Goal: Task Accomplishment & Management: Complete application form

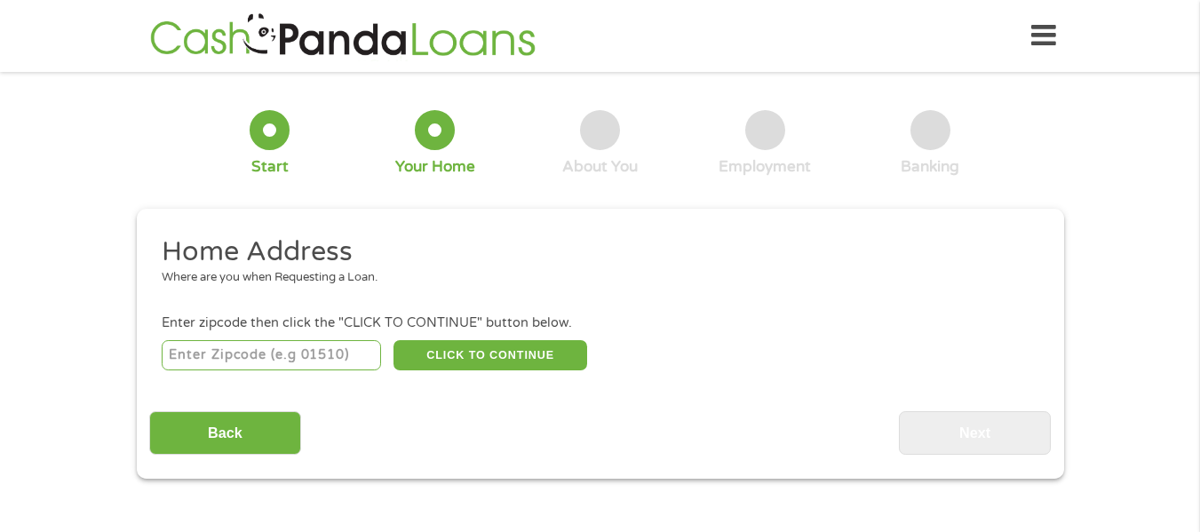
click at [609, 435] on div "Back Next" at bounding box center [600, 427] width 902 height 56
click at [264, 433] on input "Back" at bounding box center [225, 433] width 152 height 44
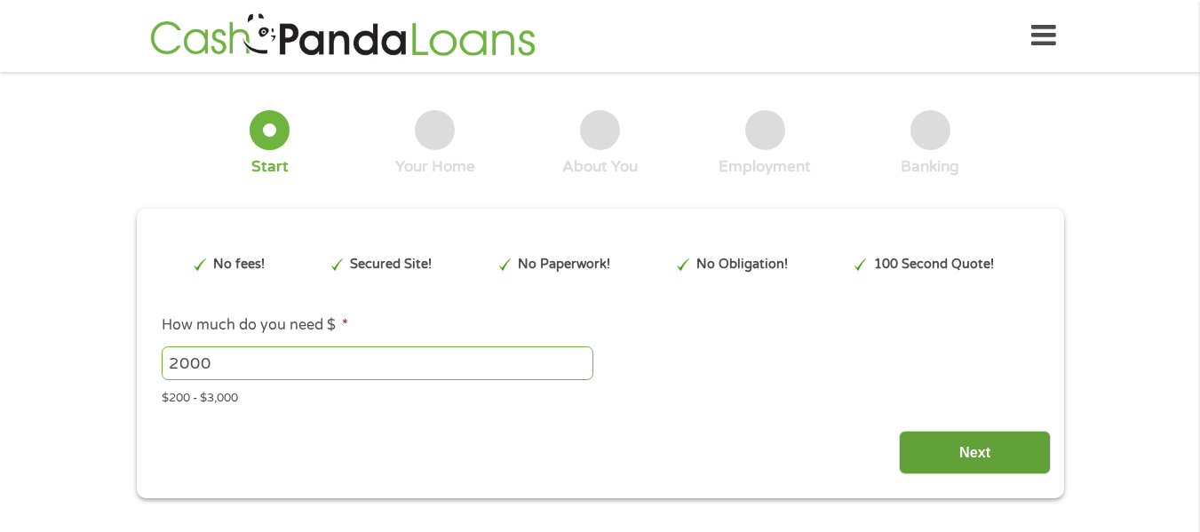
click at [993, 431] on input "Next" at bounding box center [975, 453] width 152 height 44
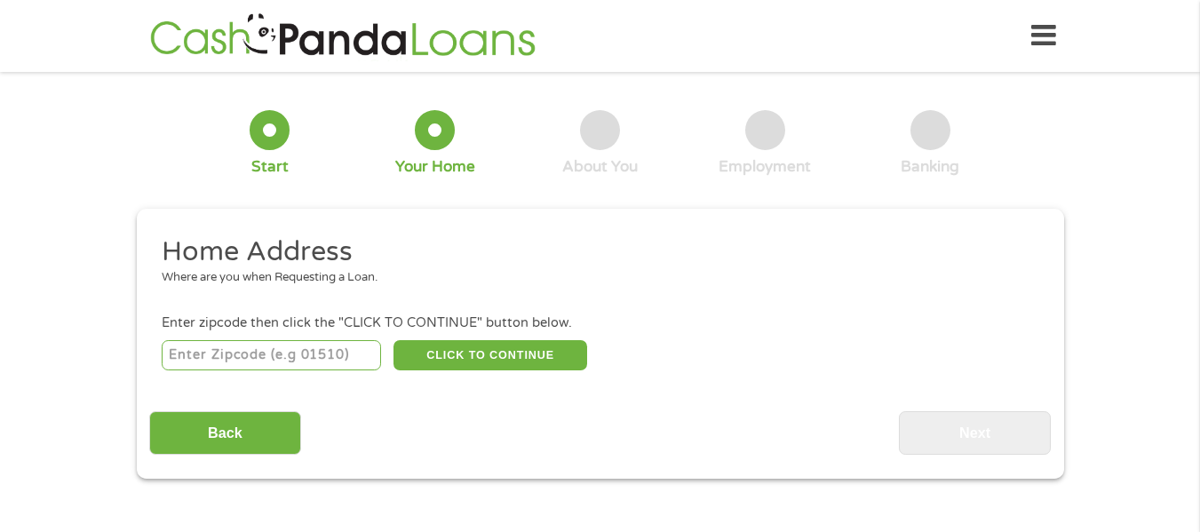
click at [292, 353] on input "number" at bounding box center [271, 355] width 219 height 30
type input "33321"
click at [530, 348] on button "CLICK TO CONTINUE" at bounding box center [490, 355] width 194 height 30
type input "33321"
type input "[GEOGRAPHIC_DATA]"
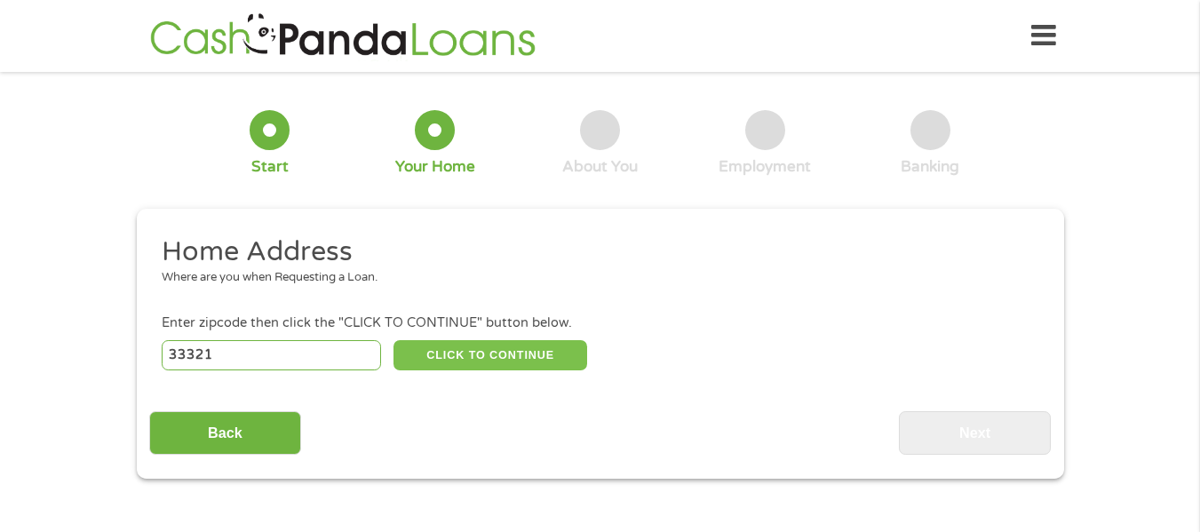
select select "[US_STATE]"
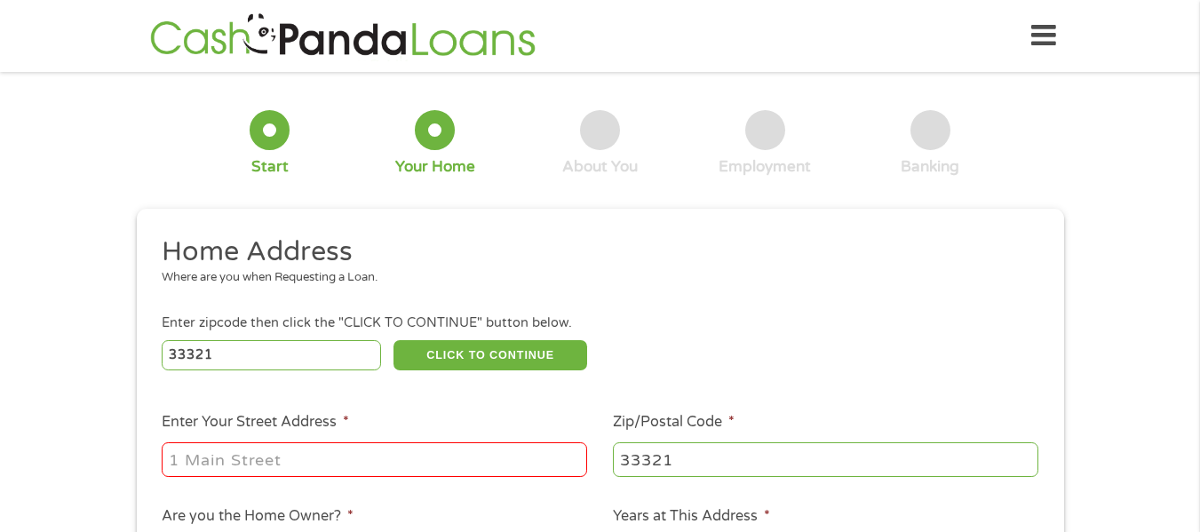
click at [369, 470] on input "Enter Your Street Address *" at bounding box center [374, 459] width 425 height 34
type input "[STREET_ADDRESS]"
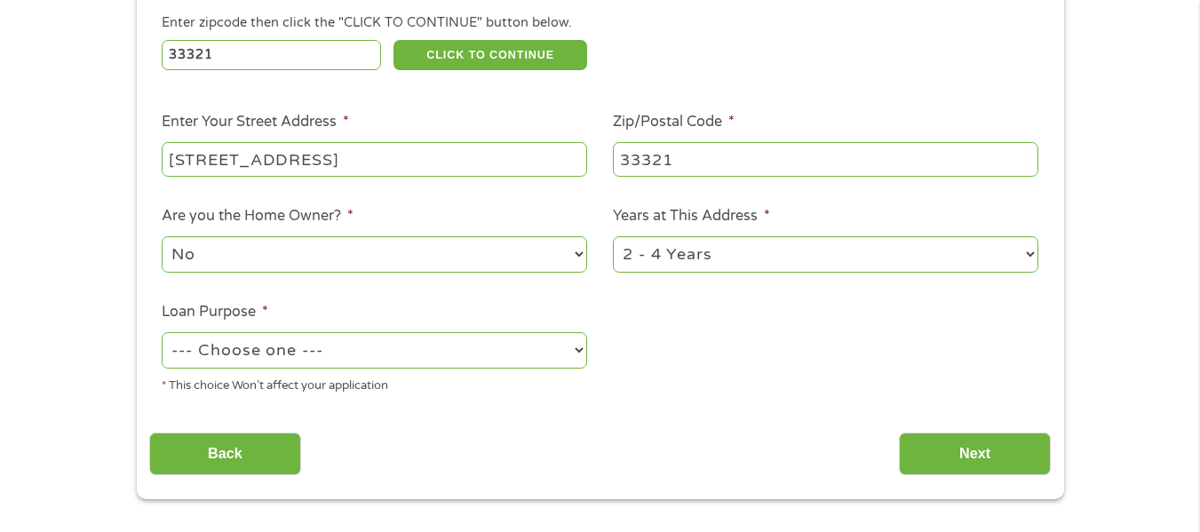
scroll to position [301, 0]
click at [693, 266] on select "1 Year or less 1 - 2 Years 2 - 4 Years Over 4 Years" at bounding box center [825, 253] width 425 height 36
select select "60months"
click at [613, 235] on select "1 Year or less 1 - 2 Years 2 - 4 Years Over 4 Years" at bounding box center [825, 253] width 425 height 36
click at [475, 359] on select "--- Choose one --- Pay Bills Debt Consolidation Home Improvement Major Purchase…" at bounding box center [374, 349] width 425 height 36
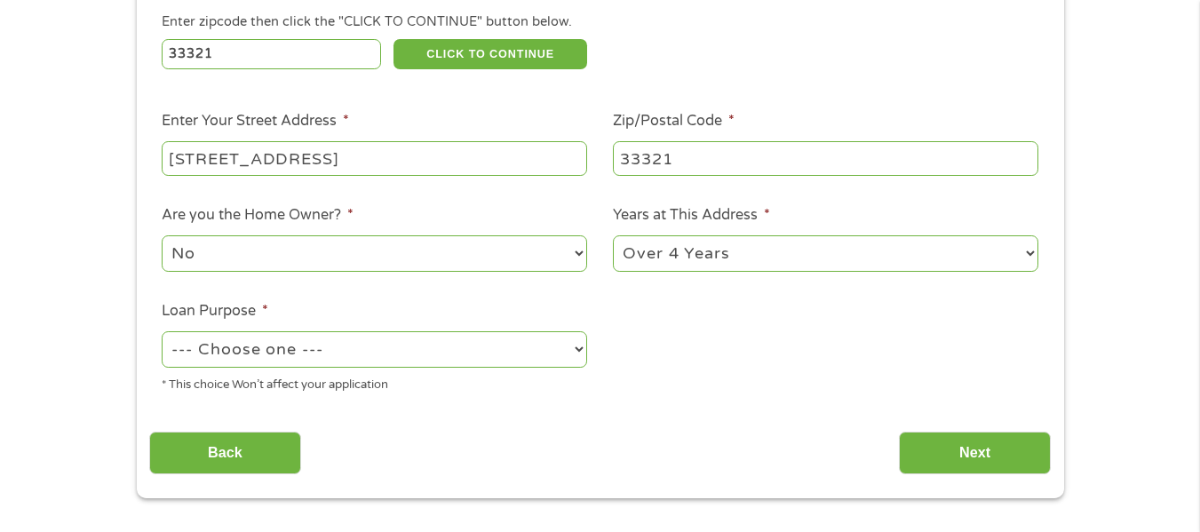
select select "other"
click at [162, 331] on select "--- Choose one --- Pay Bills Debt Consolidation Home Improvement Major Purchase…" at bounding box center [374, 349] width 425 height 36
click at [929, 442] on input "Next" at bounding box center [975, 454] width 152 height 44
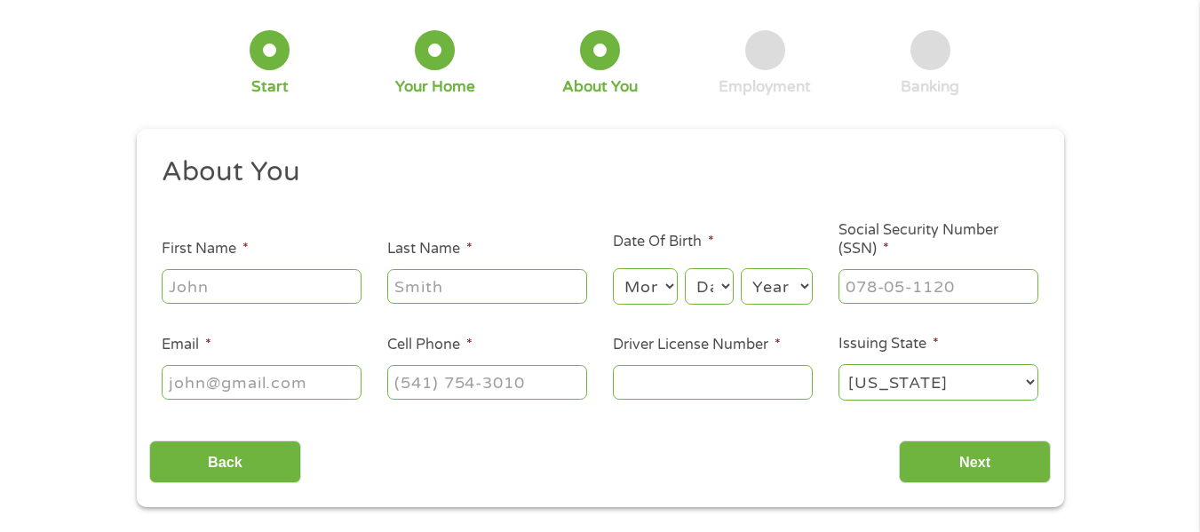
scroll to position [0, 0]
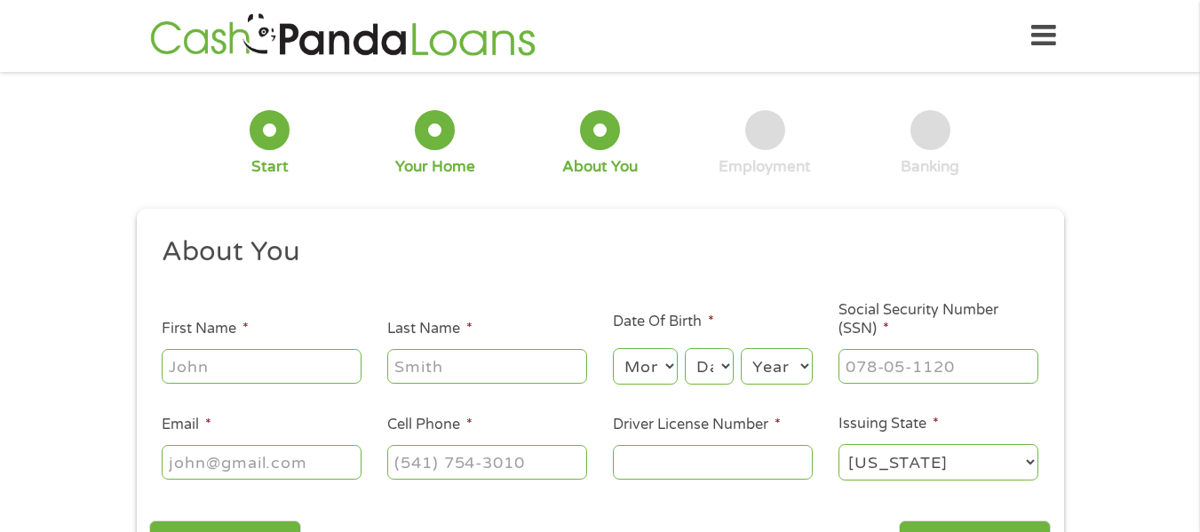
click at [201, 367] on input "First Name *" at bounding box center [262, 366] width 200 height 34
type input "Lynzey"
type input "[PERSON_NAME]"
type input "[PHONE_NUMBER]"
click at [513, 368] on input "[PERSON_NAME]" at bounding box center [487, 366] width 200 height 34
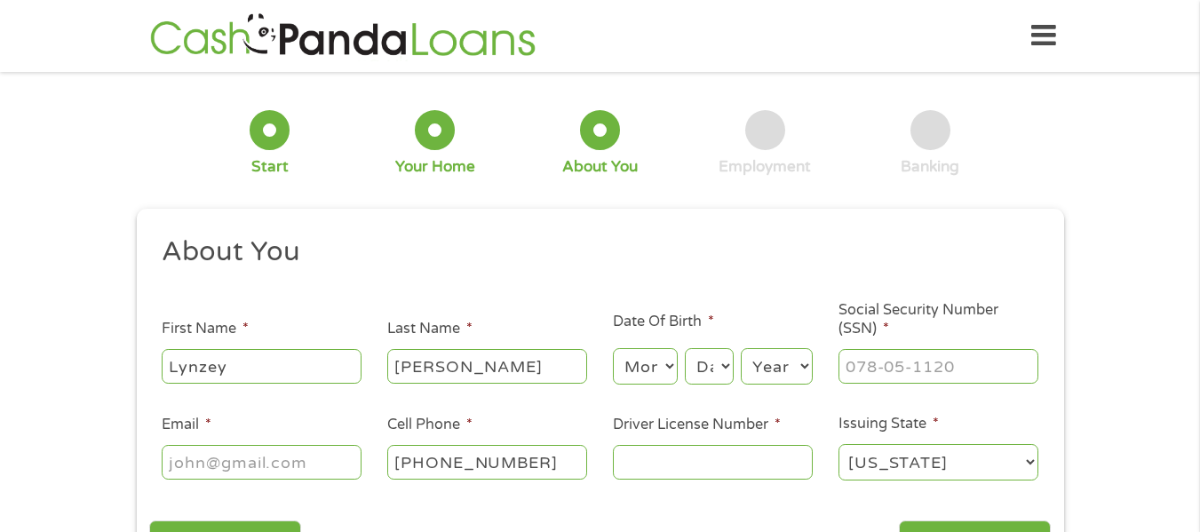
type input "[PERSON_NAME]"
click at [646, 372] on select "Month 1 2 3 4 5 6 7 8 9 10 11 12" at bounding box center [645, 366] width 65 height 36
select select "12"
click at [613, 348] on select "Month 1 2 3 4 5 6 7 8 9 10 11 12" at bounding box center [645, 366] width 65 height 36
click at [694, 359] on select "Day 1 2 3 4 5 6 7 8 9 10 11 12 13 14 15 16 17 18 19 20 21 22 23 24 25 26 27 28 …" at bounding box center [709, 366] width 48 height 36
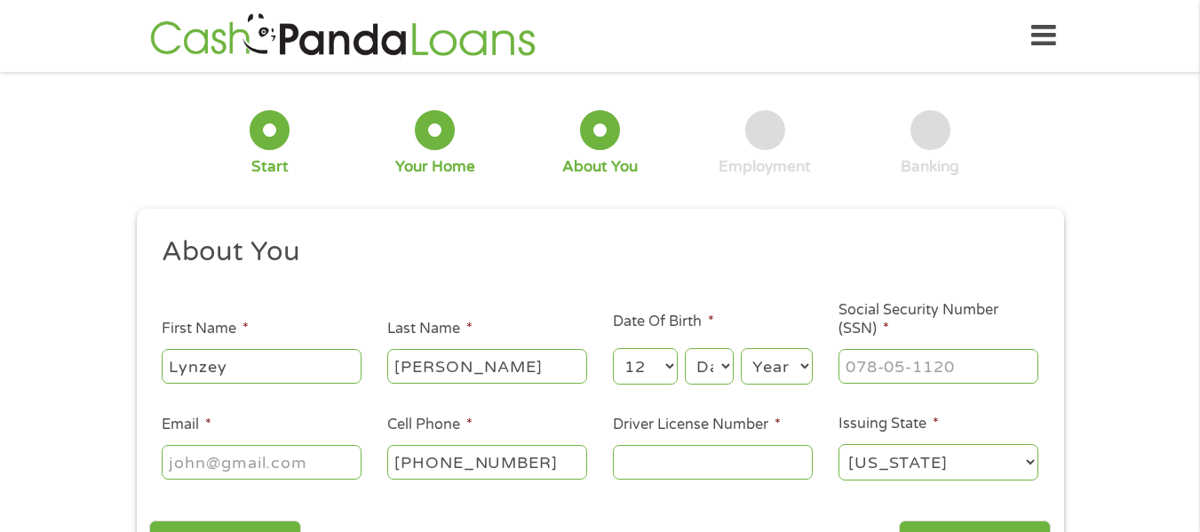
select select "14"
click at [685, 348] on select "Day 1 2 3 4 5 6 7 8 9 10 11 12 13 14 15 16 17 18 19 20 21 22 23 24 25 26 27 28 …" at bounding box center [709, 366] width 48 height 36
click at [783, 358] on select "Year [DATE] 2006 2005 2004 2003 2002 2001 2000 1999 1998 1997 1996 1995 1994 19…" at bounding box center [777, 366] width 72 height 36
select select "1993"
click at [741, 348] on select "Year [DATE] 2006 2005 2004 2003 2002 2001 2000 1999 1998 1997 1996 1995 1994 19…" at bounding box center [777, 366] width 72 height 36
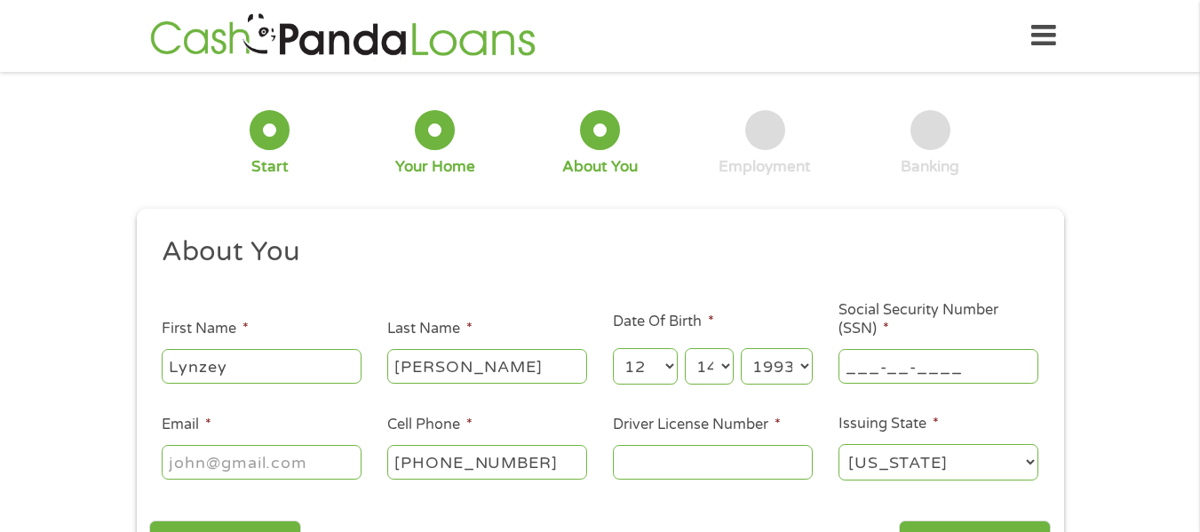
click at [863, 364] on input "___-__-____" at bounding box center [939, 366] width 200 height 34
type input "589-39-0863"
click at [282, 463] on input "Email *" at bounding box center [262, 462] width 200 height 34
type input "[EMAIL_ADDRESS][DOMAIN_NAME]"
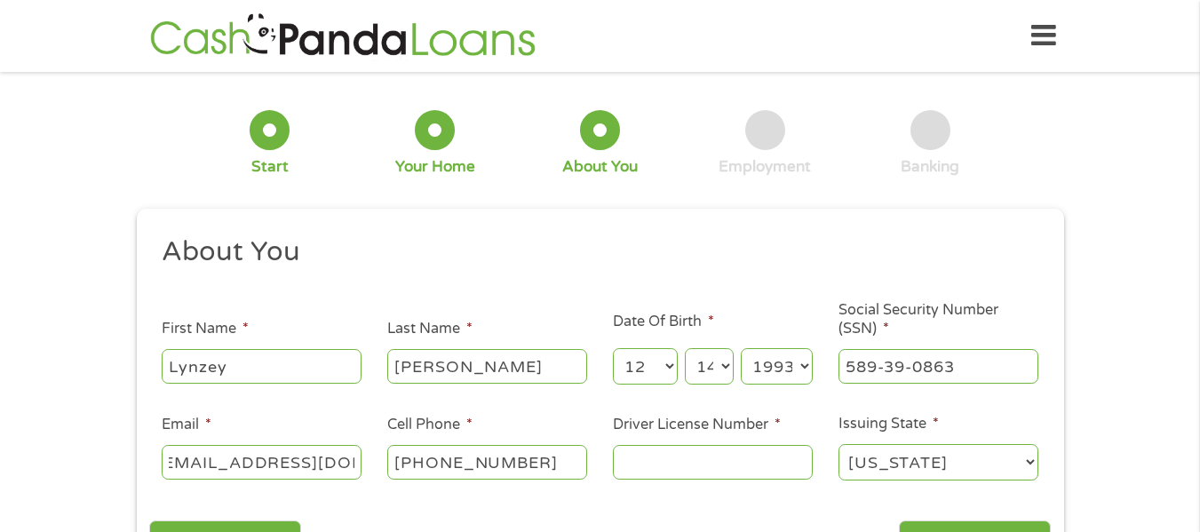
scroll to position [0, 0]
click at [660, 471] on input "Driver License Number *" at bounding box center [713, 462] width 200 height 34
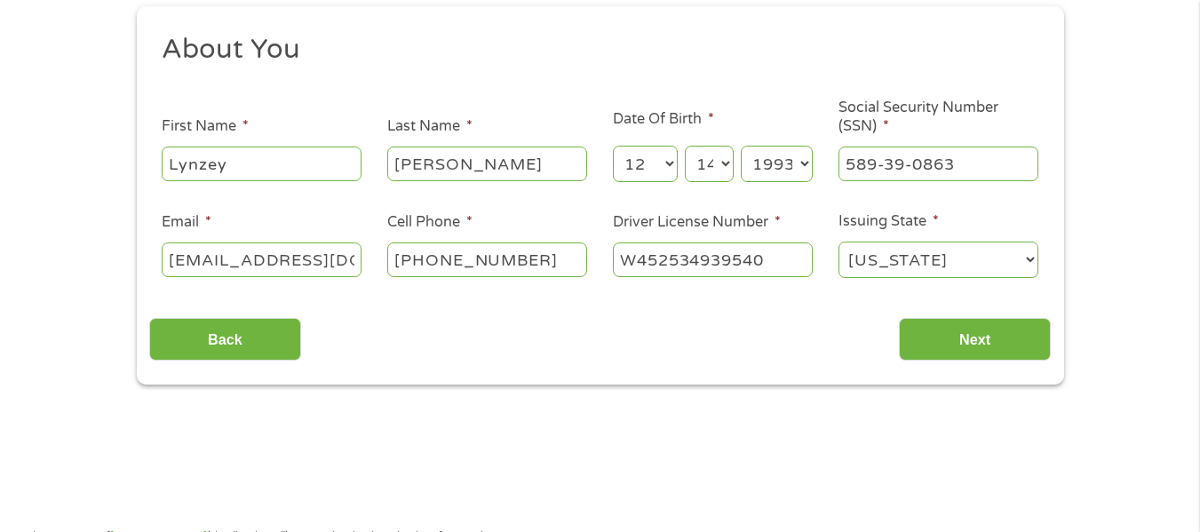
scroll to position [203, 0]
type input "W452534939540"
click at [966, 346] on input "Next" at bounding box center [975, 339] width 152 height 44
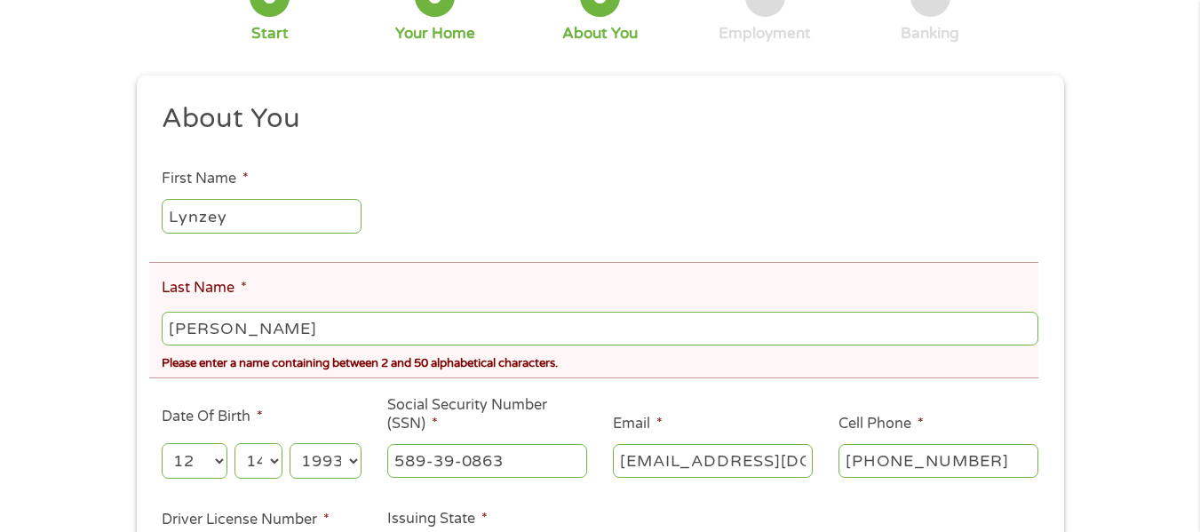
scroll to position [202, 0]
drag, startPoint x: 370, startPoint y: 328, endPoint x: 249, endPoint y: 338, distance: 122.2
click at [249, 338] on input "[PERSON_NAME]" at bounding box center [600, 327] width 876 height 34
click at [52, 318] on div "There was a problem with your submission. Please review the fields below. 1 Sta…" at bounding box center [600, 282] width 1200 height 798
click at [378, 322] on input "[PERSON_NAME]" at bounding box center [600, 327] width 876 height 34
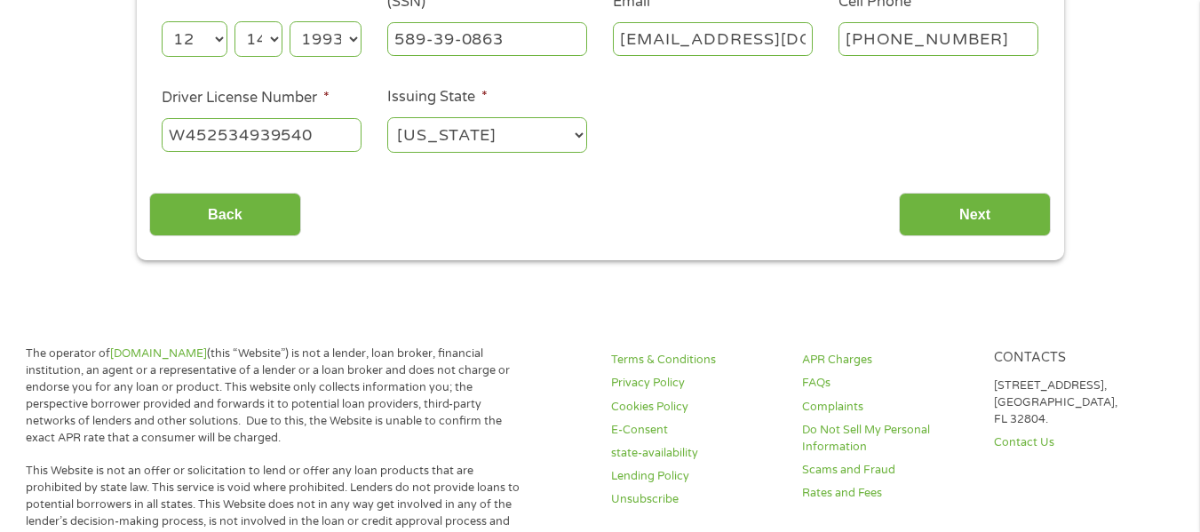
scroll to position [623, 0]
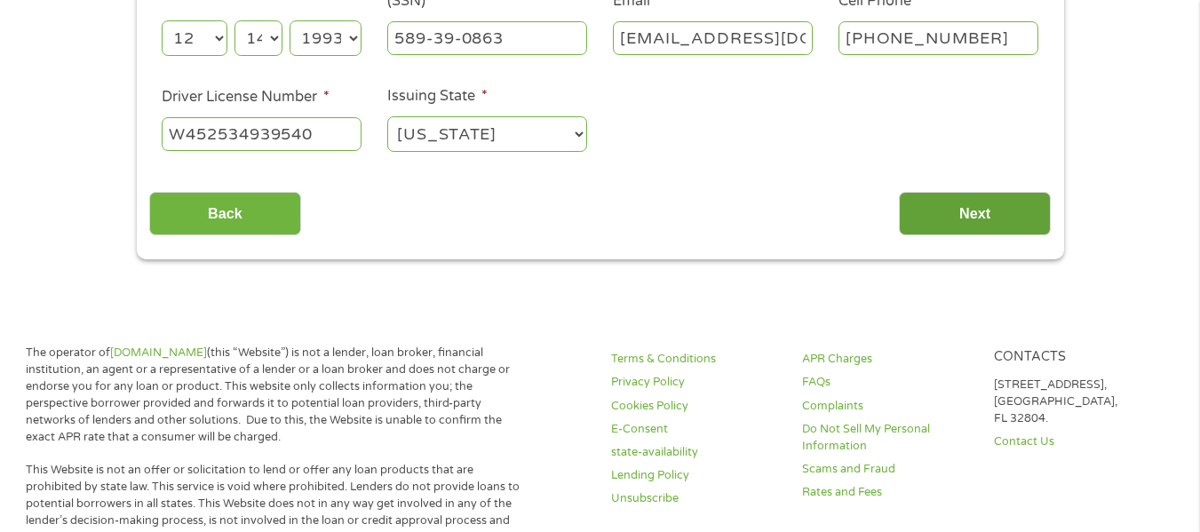
type input "[PERSON_NAME]"
click at [942, 207] on input "Next" at bounding box center [975, 214] width 152 height 44
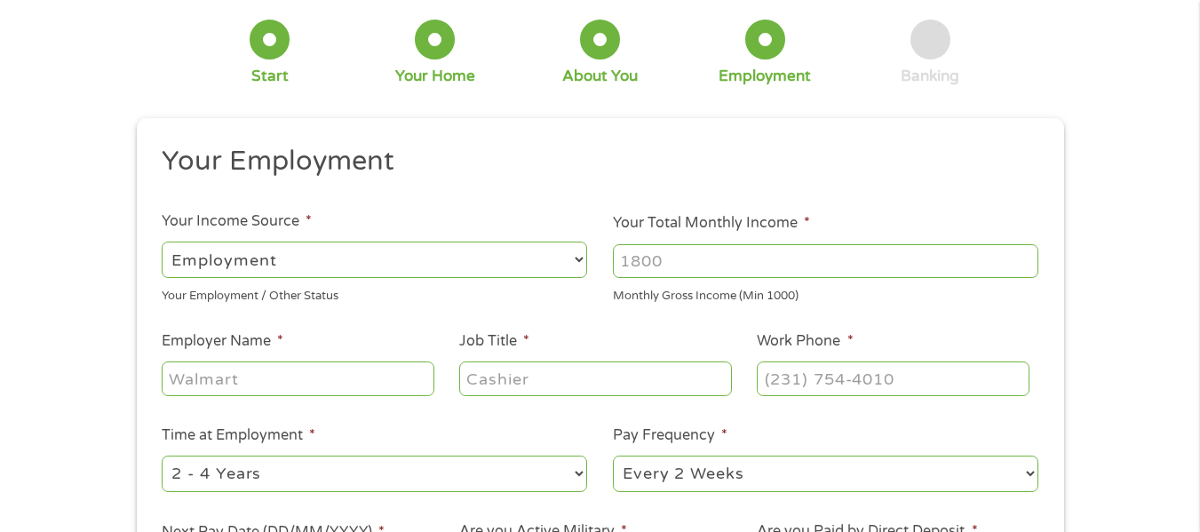
scroll to position [0, 0]
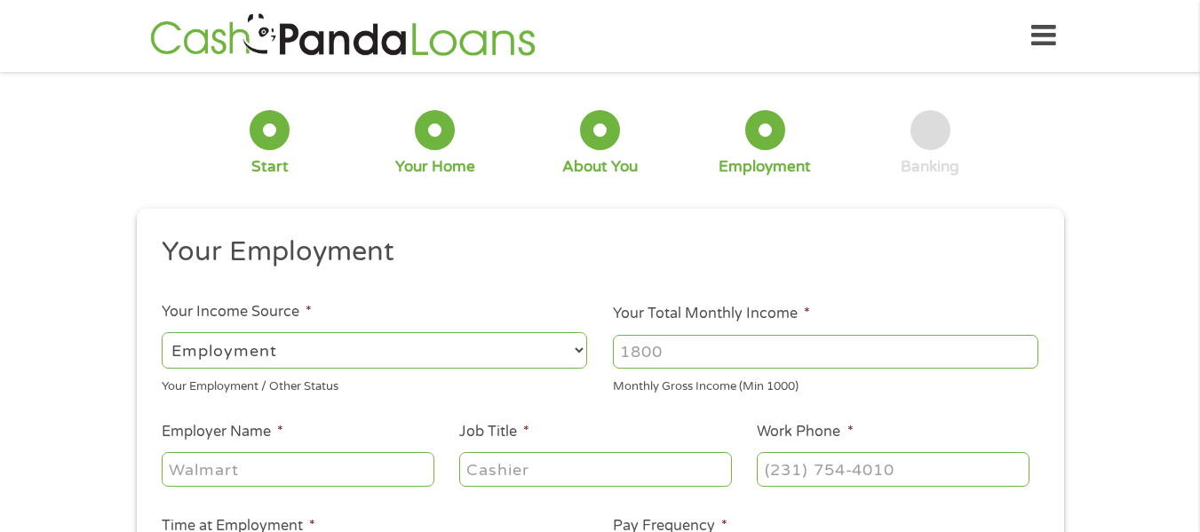
click at [498, 335] on select "--- Choose one --- Employment [DEMOGRAPHIC_DATA] Benefits" at bounding box center [374, 350] width 425 height 36
select select "selfEmployed"
click at [162, 332] on select "--- Choose one --- Employment [DEMOGRAPHIC_DATA] Benefits" at bounding box center [374, 350] width 425 height 36
click at [665, 354] on input "Your Total Monthly Income *" at bounding box center [825, 352] width 425 height 34
type input "2400"
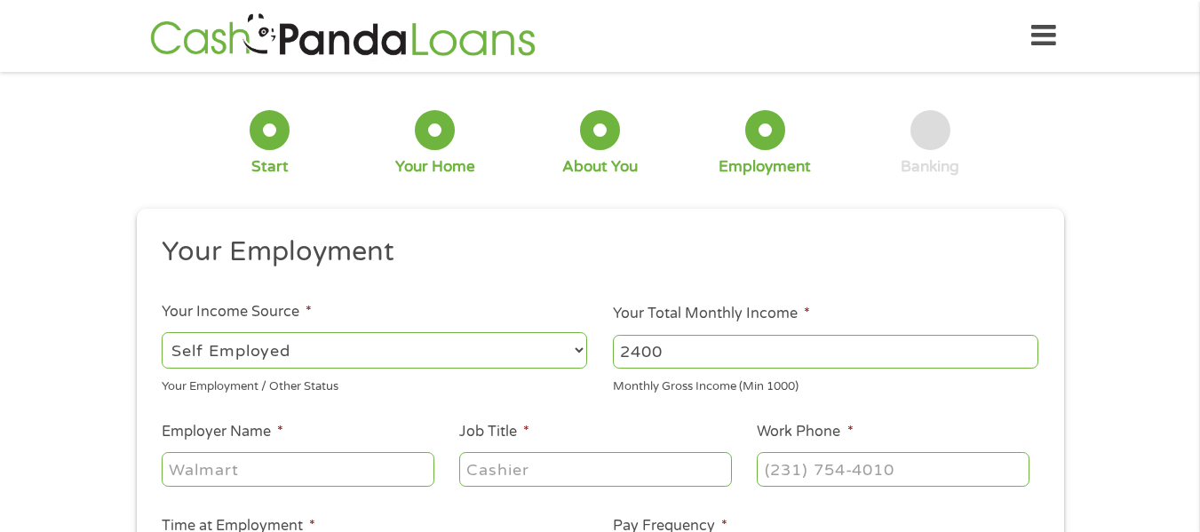
click at [366, 499] on ul "Your Employment Your Income Source * --- Choose one --- Employment [DEMOGRAPHIC…" at bounding box center [600, 465] width 902 height 460
click at [362, 467] on input "Employer Name *" at bounding box center [298, 469] width 272 height 34
type input "[PERSON_NAME] N and L Assoc"
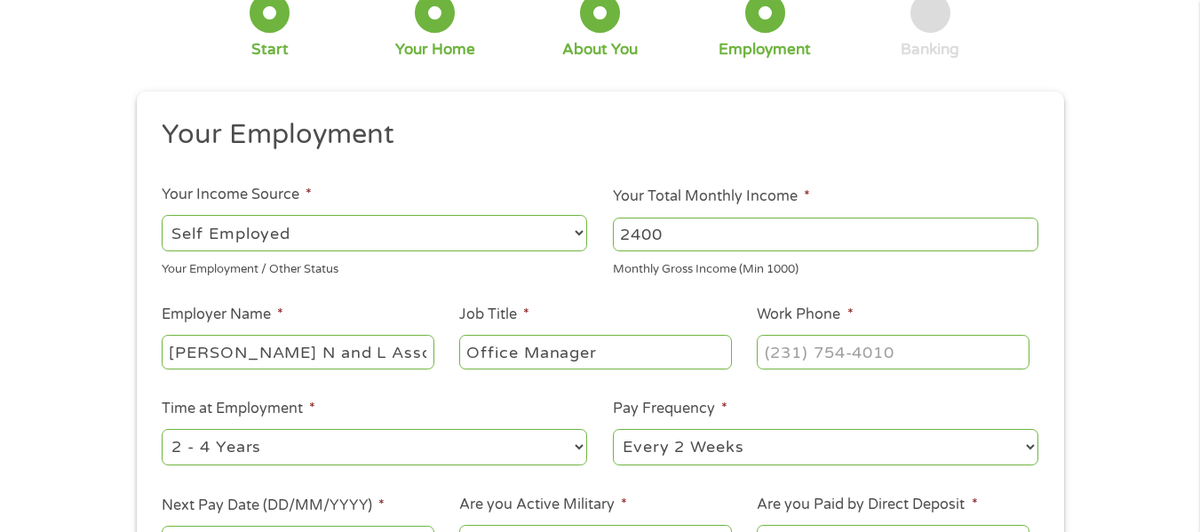
scroll to position [118, 0]
type input "Office Manager"
click at [823, 356] on input "(___) ___-____" at bounding box center [893, 351] width 272 height 34
click at [823, 356] on input "(___) _95-4856" at bounding box center [893, 351] width 272 height 34
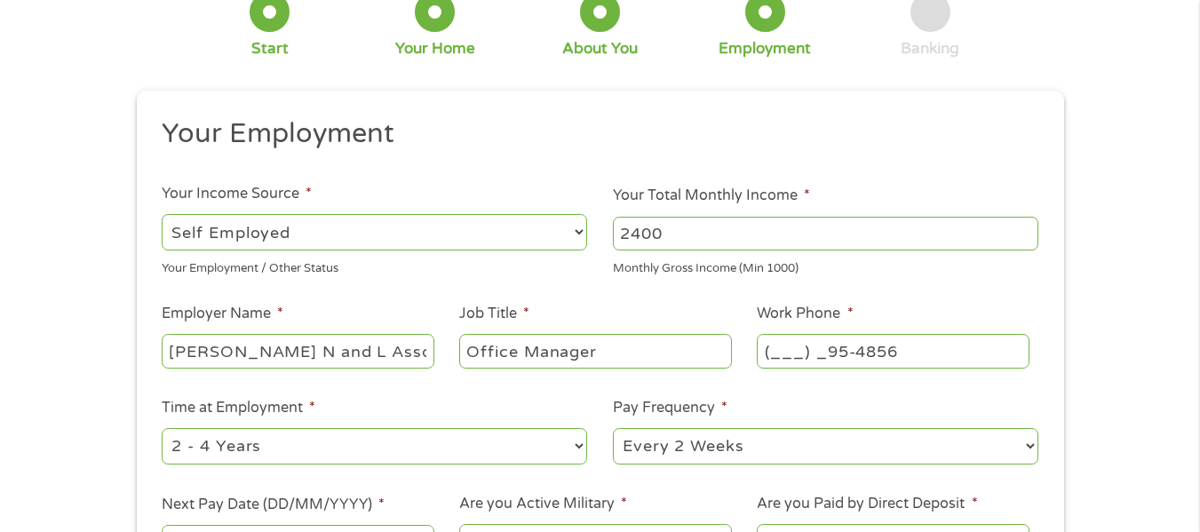
click at [823, 356] on input "(___) _95-4856" at bounding box center [893, 351] width 272 height 34
type input "[PHONE_NUMBER]"
click at [500, 459] on select "--- Choose one --- 1 Year or less 1 - 2 Years 2 - 4 Years Over 4 Years" at bounding box center [374, 446] width 425 height 36
select select "60months"
click at [162, 428] on select "--- Choose one --- 1 Year or less 1 - 2 Years 2 - 4 Years Over 4 Years" at bounding box center [374, 446] width 425 height 36
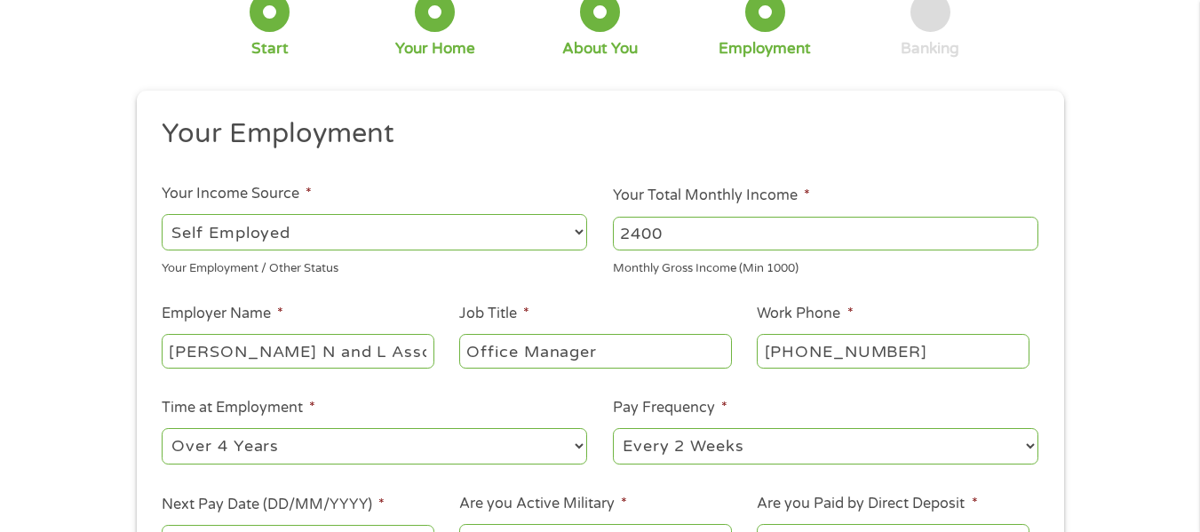
click at [657, 447] on select "--- Choose one --- Every 2 Weeks Every Week Monthly Semi-Monthly" at bounding box center [825, 446] width 425 height 36
select select "monthly"
click at [613, 428] on select "--- Choose one --- Every 2 Weeks Every Week Monthly Semi-Monthly" at bounding box center [825, 446] width 425 height 36
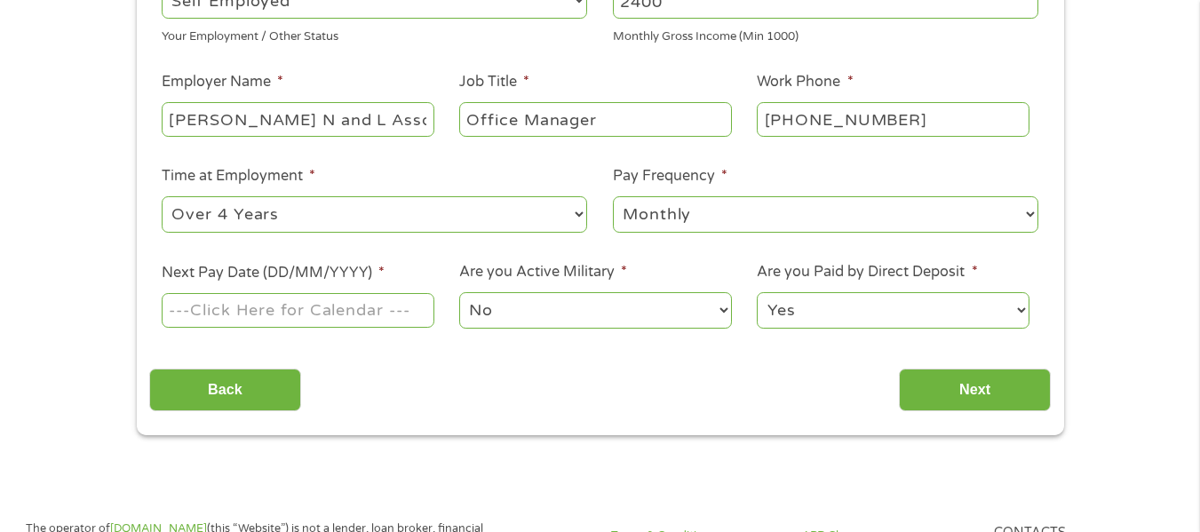
scroll to position [355, 0]
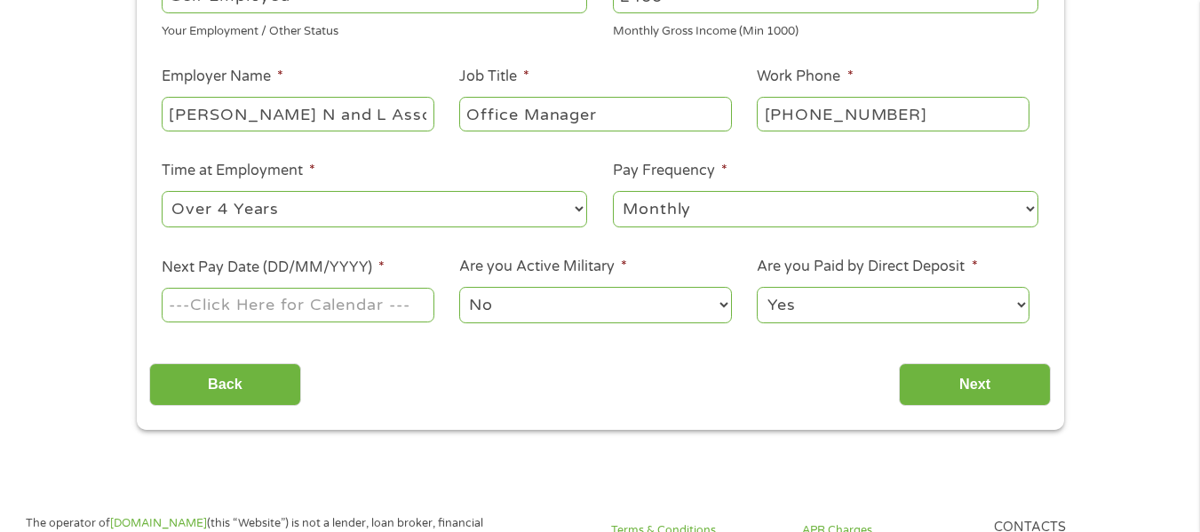
click at [274, 305] on input "Next Pay Date (DD/MM/YYYY) *" at bounding box center [298, 305] width 272 height 34
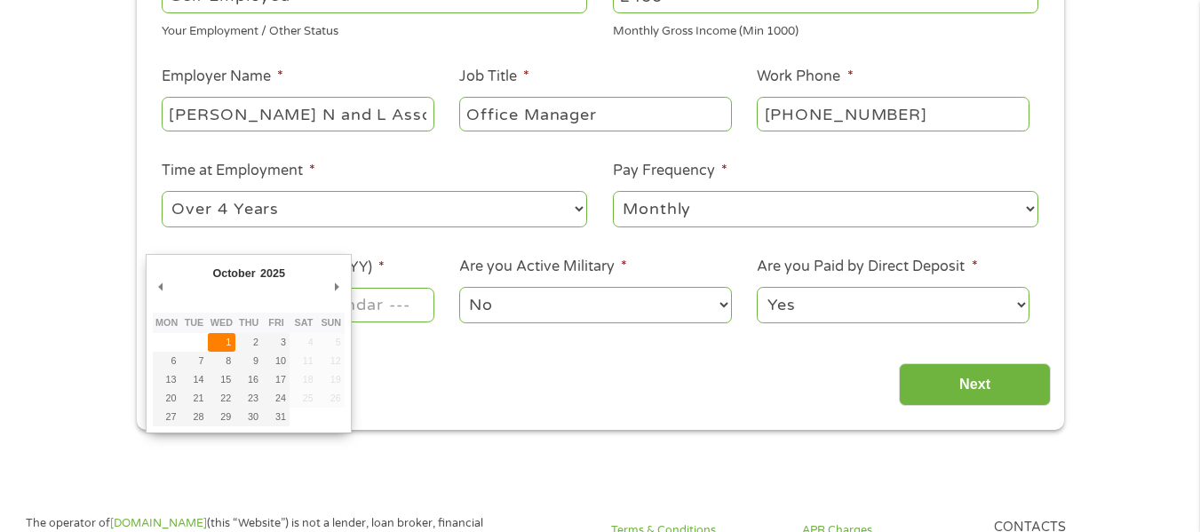
type input "[DATE]"
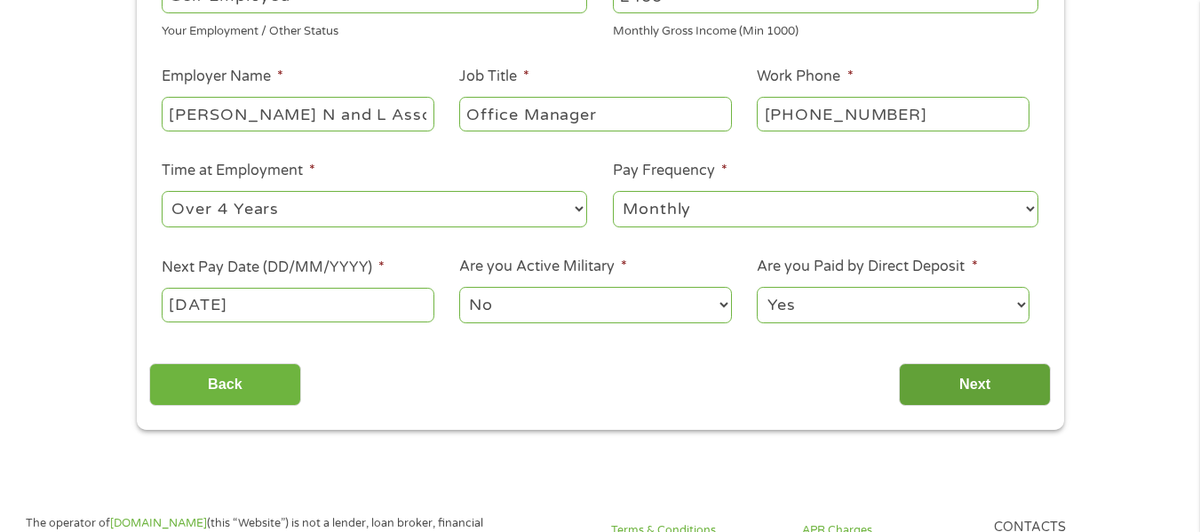
click at [953, 382] on input "Next" at bounding box center [975, 385] width 152 height 44
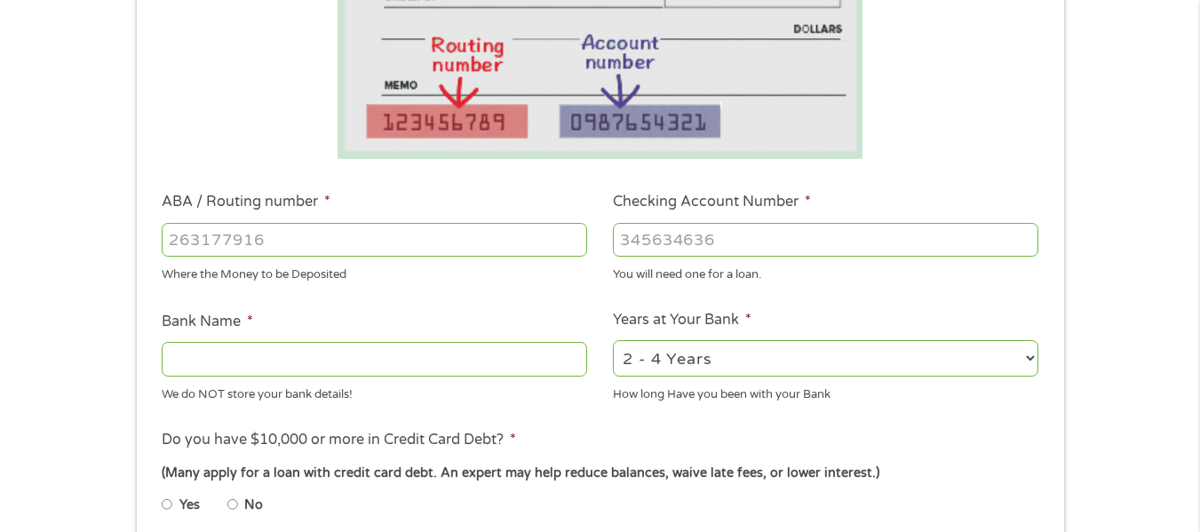
scroll to position [381, 0]
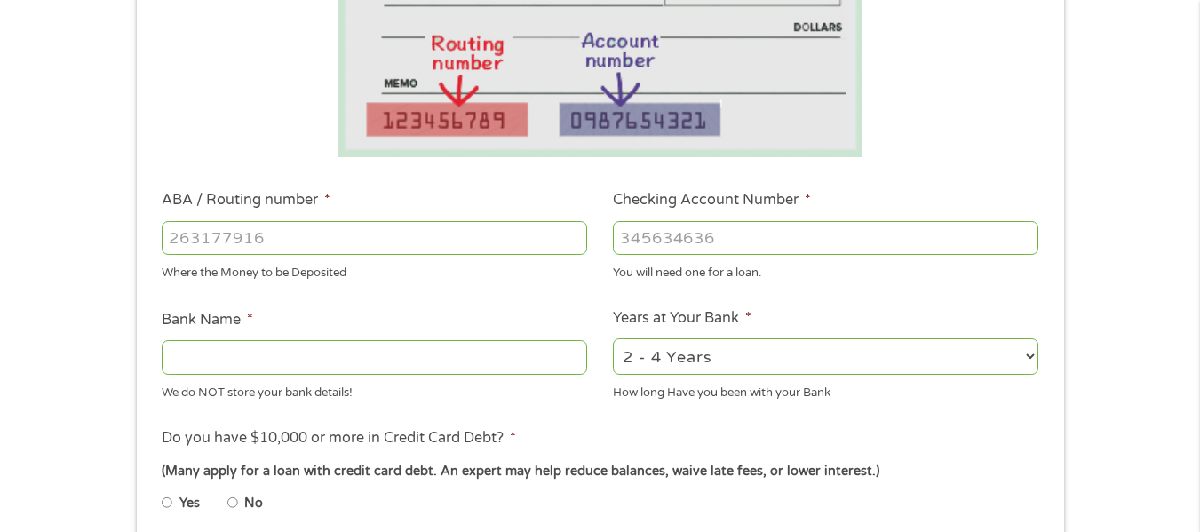
click at [699, 368] on select "2 - 4 Years 6 - 12 Months 1 - 2 Years Over 4 Years" at bounding box center [825, 356] width 425 height 36
select select "12months"
click at [613, 338] on select "2 - 4 Years 6 - 12 Months 1 - 2 Years Over 4 Years" at bounding box center [825, 356] width 425 height 36
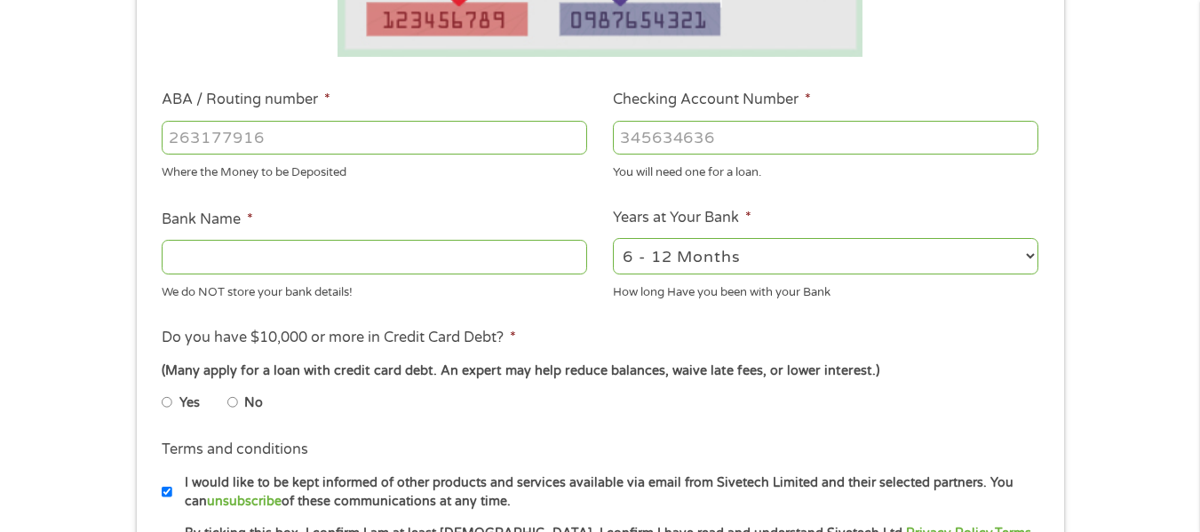
scroll to position [482, 0]
click at [226, 395] on li "Yes" at bounding box center [195, 402] width 66 height 35
click at [232, 398] on input "No" at bounding box center [232, 401] width 11 height 28
radio input "true"
click at [235, 141] on input "ABA / Routing number *" at bounding box center [374, 137] width 425 height 34
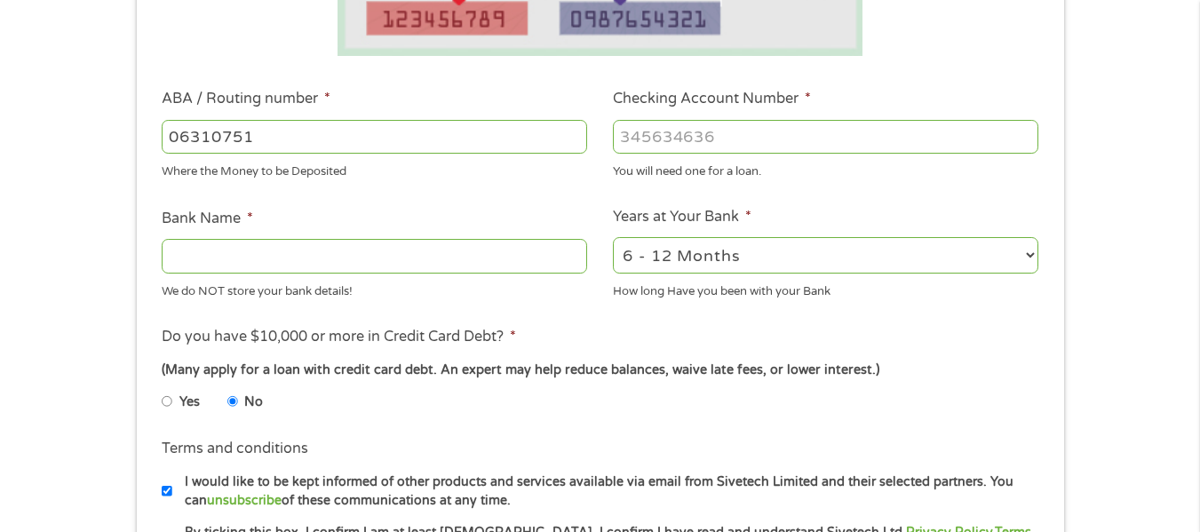
type input "063107513"
type input "[PERSON_NAME] FARGO BANK"
type input "063107513"
click at [728, 139] on input "Checking Account Number *" at bounding box center [825, 137] width 425 height 34
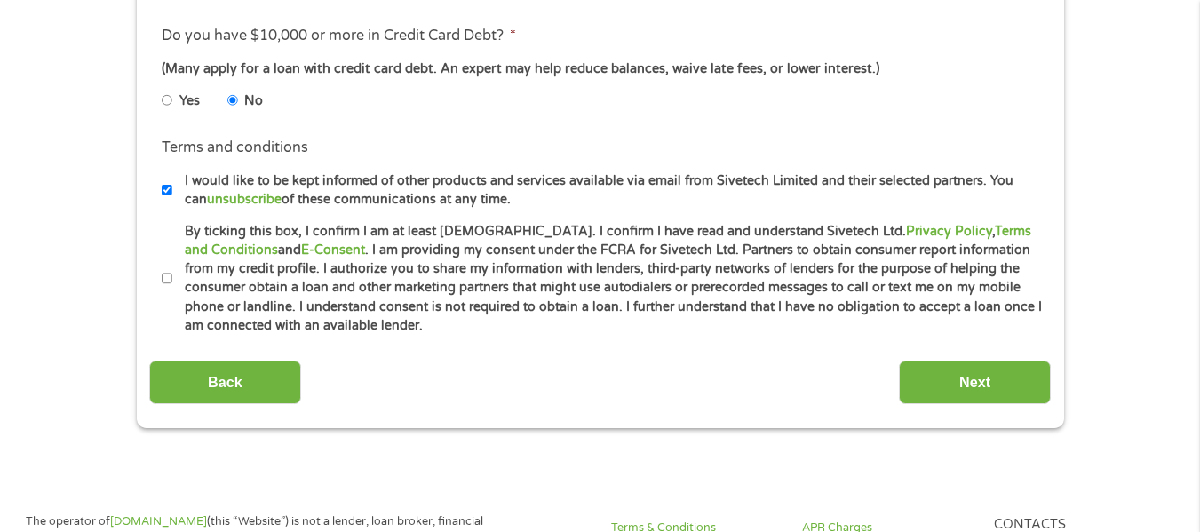
scroll to position [784, 0]
type input "5388553025"
click at [171, 276] on input "By ticking this box, I confirm I am at least [DEMOGRAPHIC_DATA]. I confirm I ha…" at bounding box center [167, 278] width 11 height 28
checkbox input "true"
click at [167, 189] on input "I would like to be kept informed of other products and services available via e…" at bounding box center [167, 189] width 11 height 28
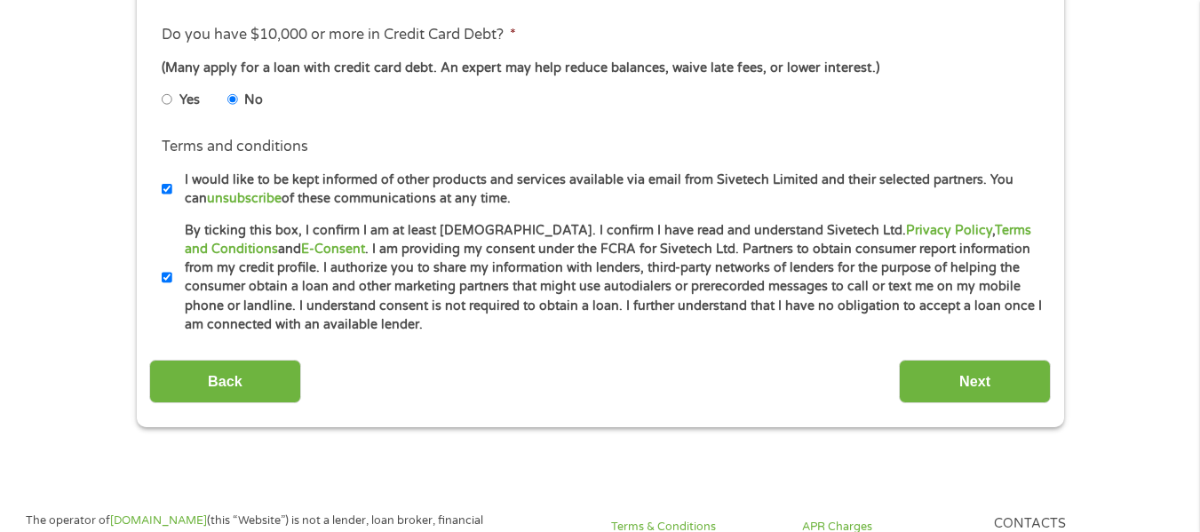
checkbox input "false"
click at [929, 367] on input "Next" at bounding box center [975, 382] width 152 height 44
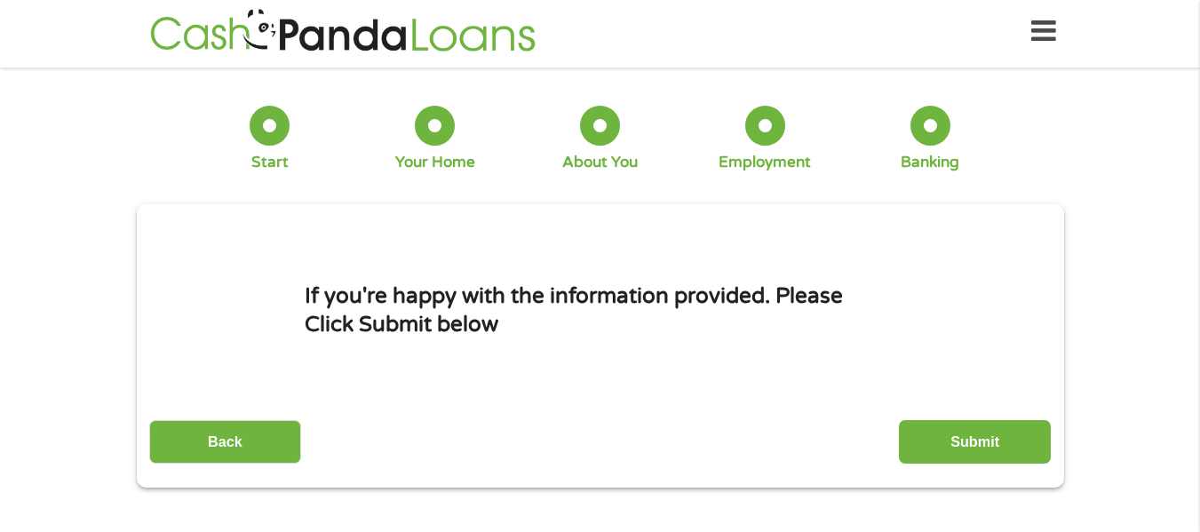
scroll to position [0, 0]
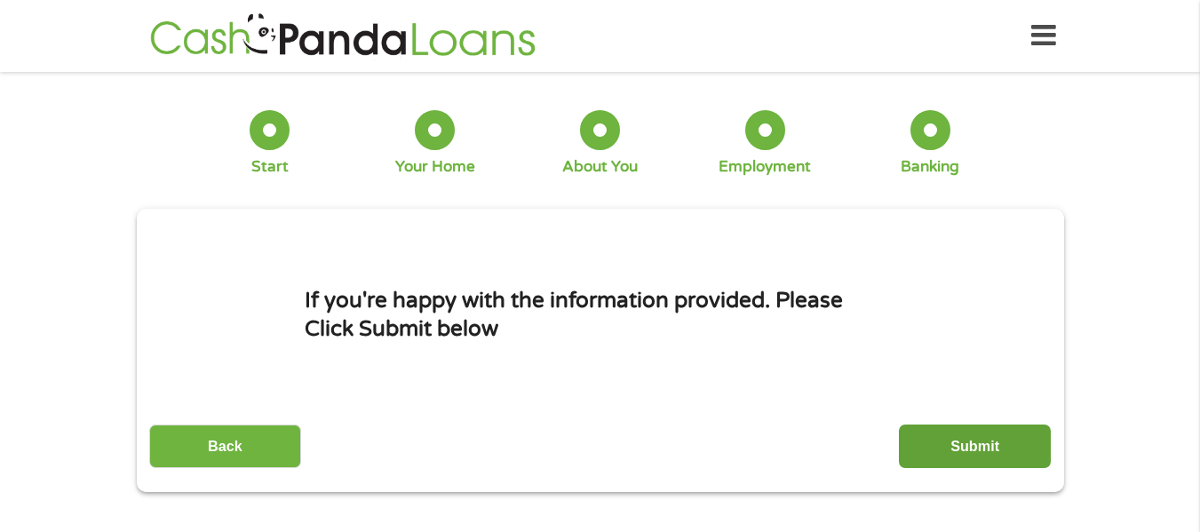
click at [991, 446] on input "Submit" at bounding box center [975, 447] width 152 height 44
